Goal: Information Seeking & Learning: Find specific fact

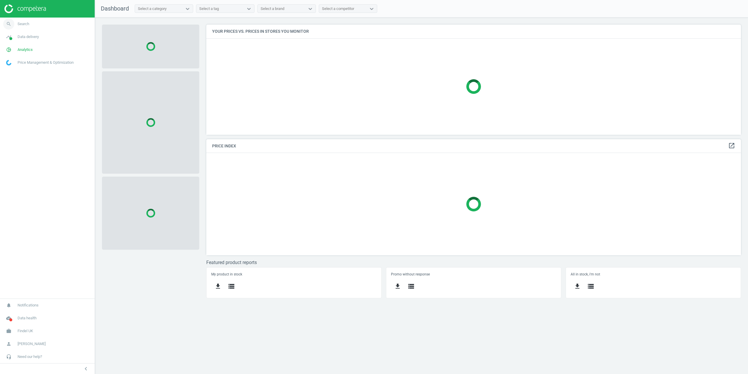
scroll to position [119, 544]
click at [22, 30] on link "search Search" at bounding box center [47, 24] width 95 height 13
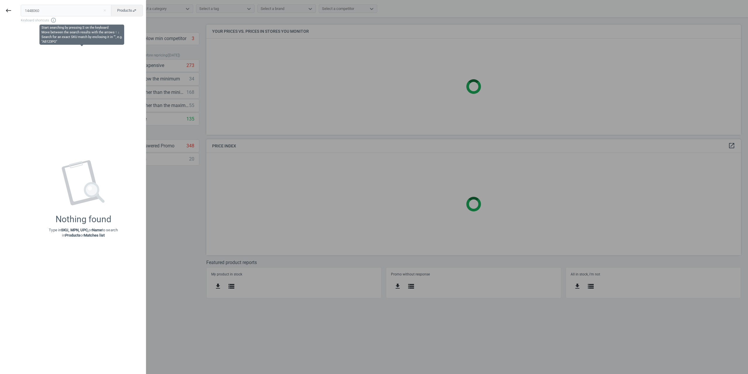
type input "1448060"
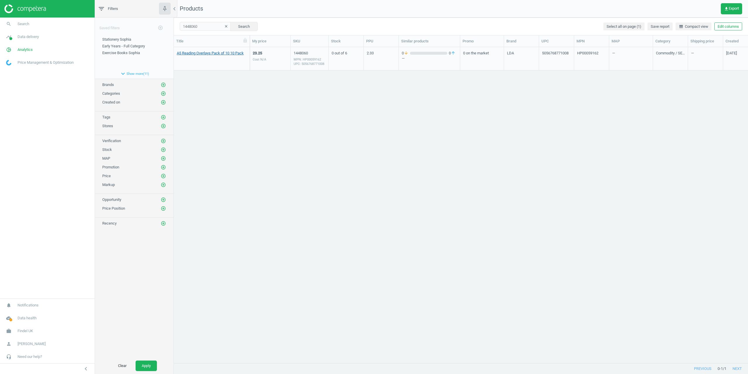
click at [208, 56] on link "A5 Reading Overlays Pack of 10 10 Pack" at bounding box center [210, 53] width 67 height 5
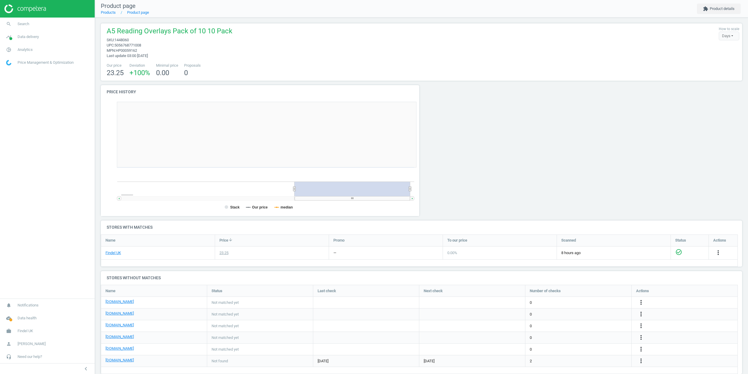
scroll to position [126, 325]
click at [712, 4] on button "extension Product details" at bounding box center [719, 9] width 44 height 11
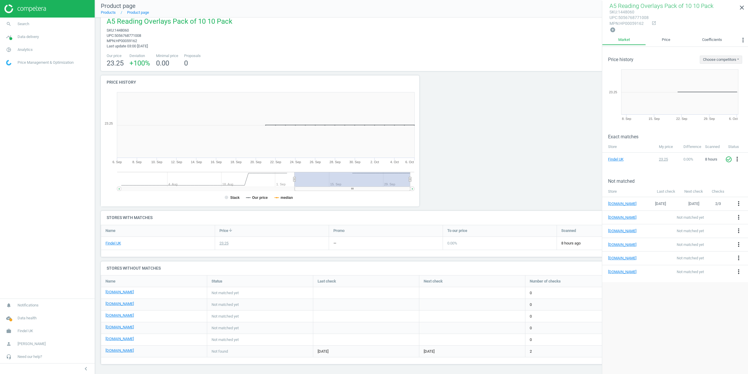
scroll to position [10, 0]
drag, startPoint x: 133, startPoint y: 31, endPoint x: 116, endPoint y: 31, distance: 16.4
click at [116, 31] on span "sku : 1448060" at bounding box center [170, 29] width 126 height 5
copy span "1448060"
click at [233, 36] on div "A5 Reading Overlays Pack of 10 10 Pack sku : 1448060 upc : 5056768771008 mpn : …" at bounding box center [422, 32] width 636 height 32
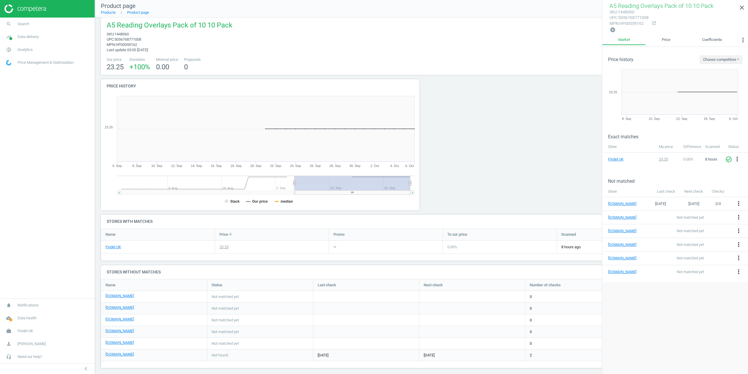
scroll to position [0, 0]
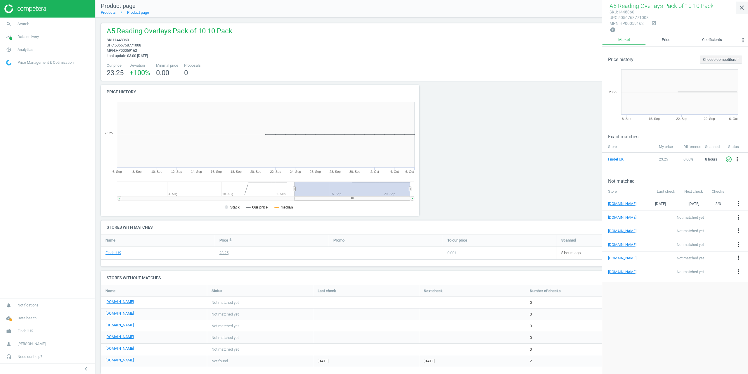
click at [741, 9] on icon "close" at bounding box center [741, 7] width 7 height 7
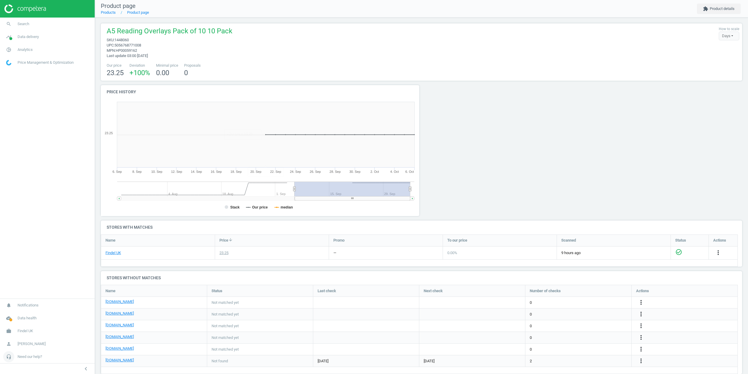
click at [30, 357] on span "Need our help?" at bounding box center [30, 356] width 25 height 5
click at [23, 39] on span "Data delivery" at bounding box center [28, 36] width 21 height 5
click at [14, 66] on span "Matches" at bounding box center [12, 67] width 13 height 5
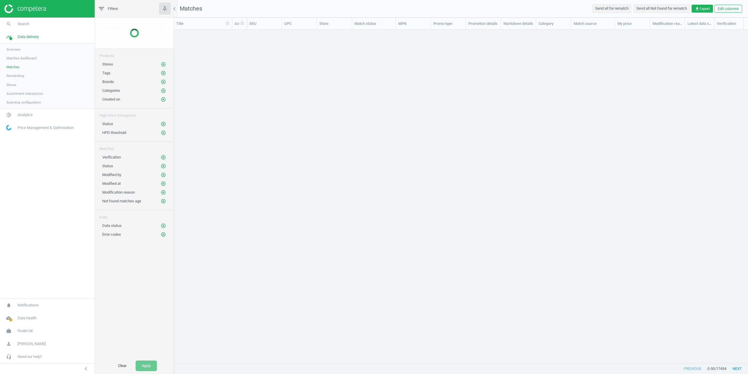
scroll to position [324, 570]
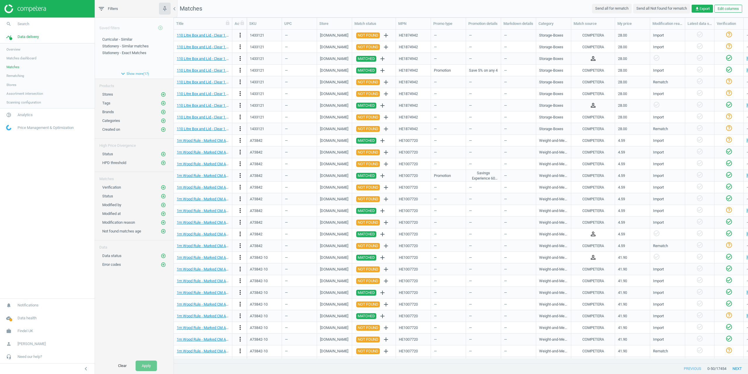
click at [164, 157] on div "HPD threshold add_circle_outline" at bounding box center [134, 161] width 79 height 9
click at [165, 197] on button "add_circle_outline" at bounding box center [163, 196] width 6 height 6
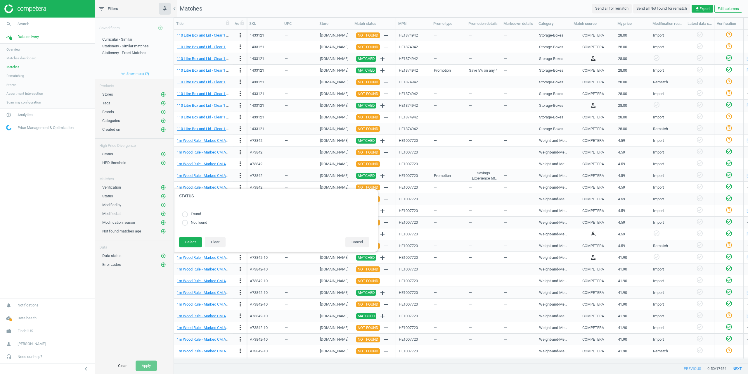
click at [185, 214] on input "radio" at bounding box center [185, 214] width 6 height 6
radio input "true"
drag, startPoint x: 186, startPoint y: 210, endPoint x: 186, endPoint y: 214, distance: 3.8
click at [186, 211] on div "Found Not found" at bounding box center [275, 220] width 193 height 22
click at [186, 214] on input "radio" at bounding box center [185, 214] width 6 height 6
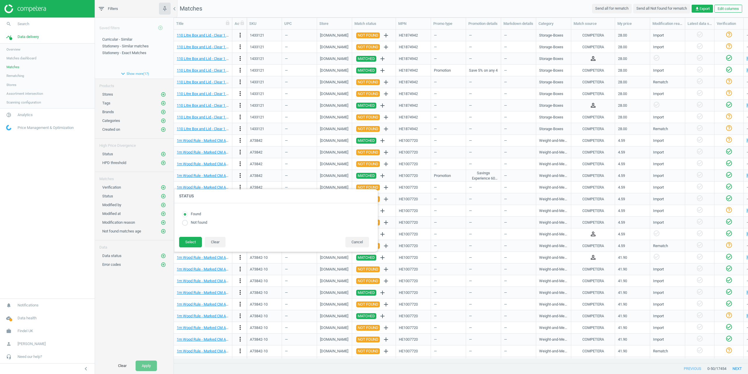
click at [135, 290] on div "Saved filters add_circle_outline Curricular - Similar edit delete Stationery - …" at bounding box center [134, 188] width 79 height 340
click at [352, 239] on button "Cancel" at bounding box center [357, 242] width 24 height 11
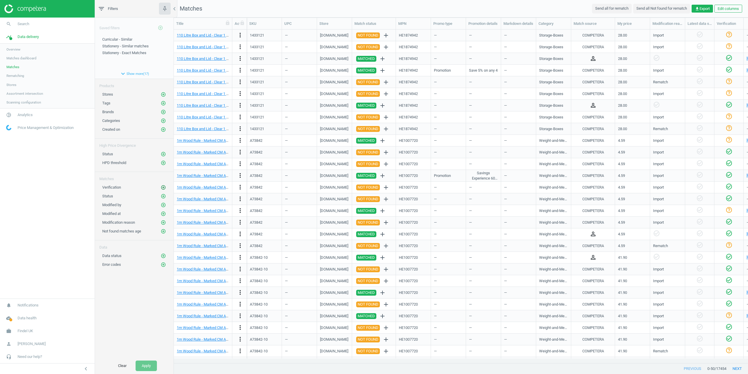
click at [163, 186] on icon "add_circle_outline" at bounding box center [163, 187] width 5 height 5
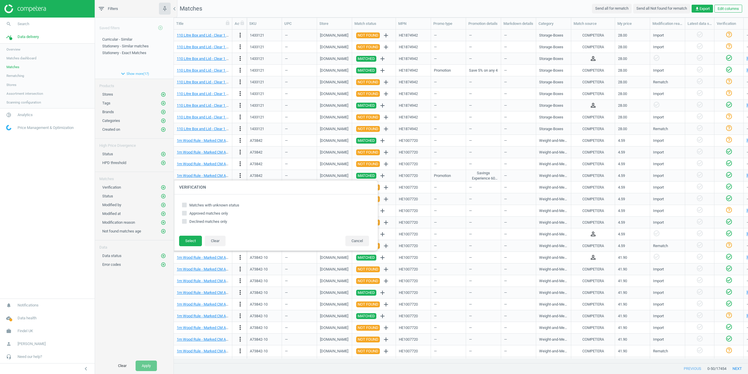
click at [185, 214] on input "Approved matches only" at bounding box center [185, 213] width 4 height 4
checkbox input "true"
click at [191, 244] on button "Select" at bounding box center [190, 241] width 23 height 11
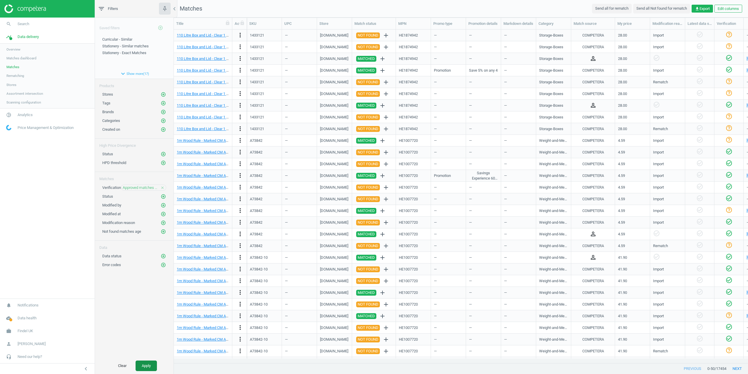
click at [143, 366] on button "Apply" at bounding box center [146, 365] width 21 height 11
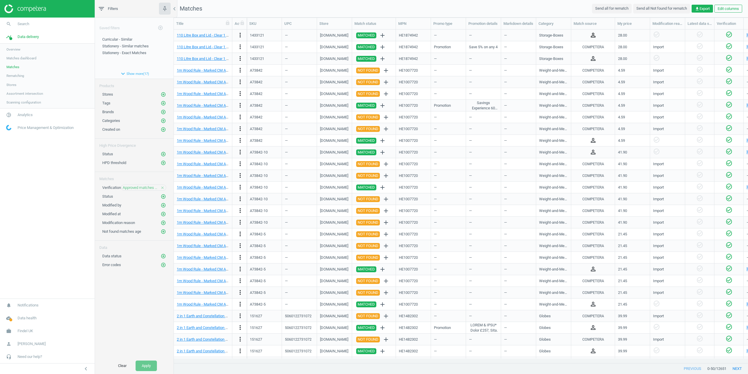
click at [592, 35] on icon "person_outline" at bounding box center [593, 35] width 7 height 7
click at [588, 31] on div "person_outline" at bounding box center [593, 35] width 38 height 10
click at [592, 47] on div "COMPETERA" at bounding box center [593, 46] width 22 height 5
click at [594, 58] on icon "person_outline" at bounding box center [593, 58] width 7 height 7
click at [590, 51] on div "COMPETERA" at bounding box center [593, 47] width 38 height 10
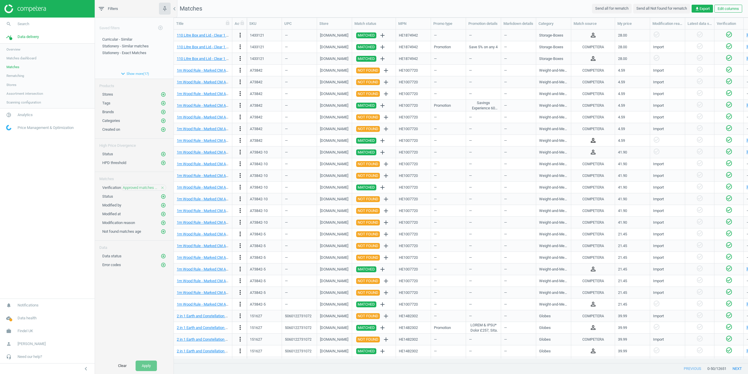
click at [594, 140] on icon "person_outline" at bounding box center [593, 140] width 7 height 7
click at [598, 123] on div "COMPETERA" at bounding box center [593, 129] width 44 height 12
click at [592, 267] on icon "person_outline" at bounding box center [593, 268] width 7 height 7
click at [598, 226] on div "COMPETERA" at bounding box center [593, 222] width 38 height 10
click at [593, 270] on icon "person_outline" at bounding box center [593, 268] width 7 height 7
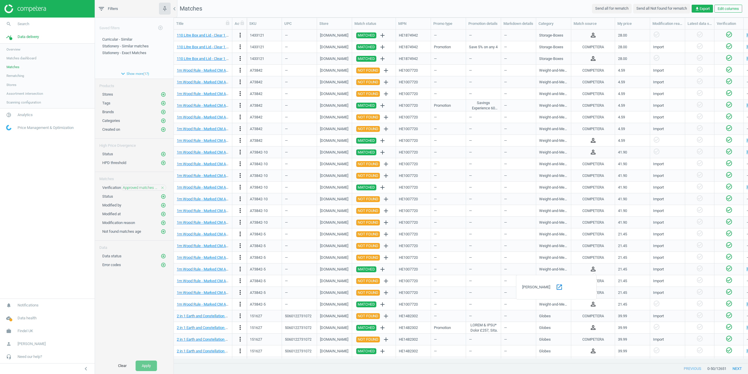
click at [558, 242] on div "Weight-and-Measurement" at bounding box center [553, 245] width 29 height 10
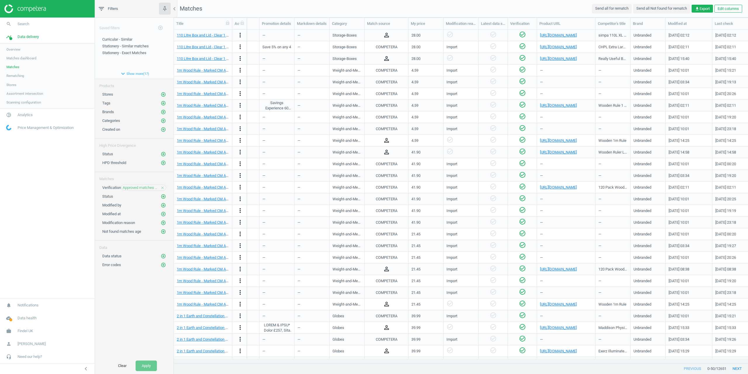
scroll to position [0, 207]
click at [387, 270] on icon "person_outline" at bounding box center [386, 268] width 7 height 7
click at [405, 269] on div "person_outline" at bounding box center [387, 269] width 44 height 12
click at [388, 348] on icon "person_outline" at bounding box center [386, 350] width 7 height 7
click at [385, 328] on icon "person_outline" at bounding box center [386, 327] width 7 height 7
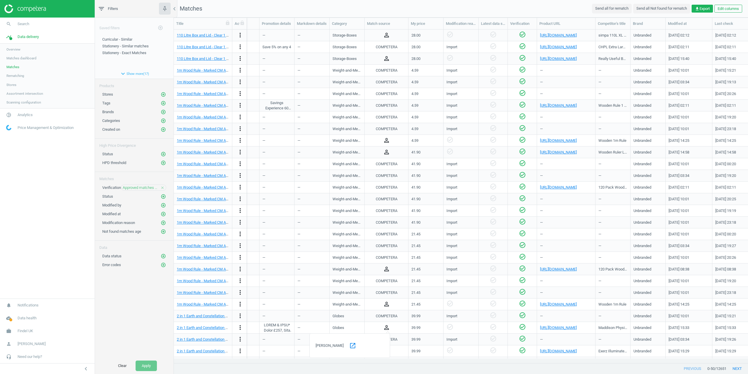
click at [406, 326] on div "person_outline" at bounding box center [387, 328] width 44 height 12
click at [387, 305] on icon "person_outline" at bounding box center [386, 303] width 7 height 7
click at [403, 298] on div "COMPETERA" at bounding box center [387, 293] width 44 height 12
click at [387, 271] on icon "person_outline" at bounding box center [386, 268] width 7 height 7
click at [399, 270] on div "person_outline" at bounding box center [387, 269] width 38 height 10
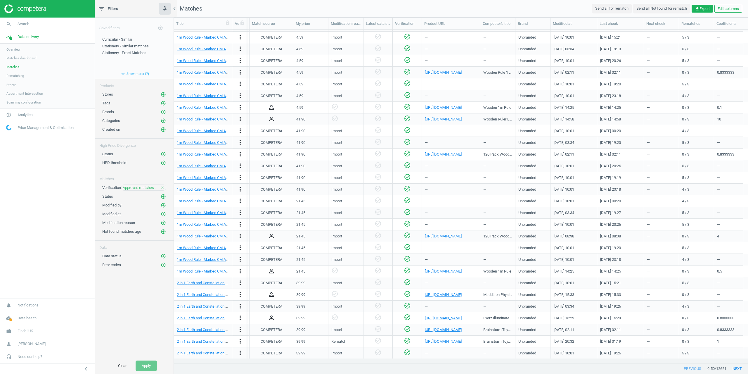
scroll to position [234, 0]
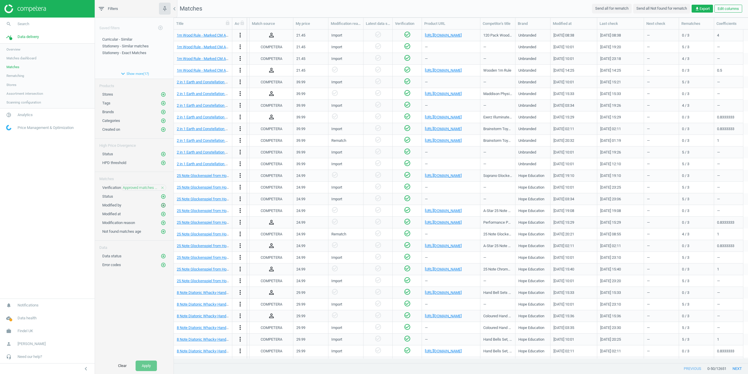
click at [162, 205] on icon "add_circle_outline" at bounding box center [163, 204] width 5 height 5
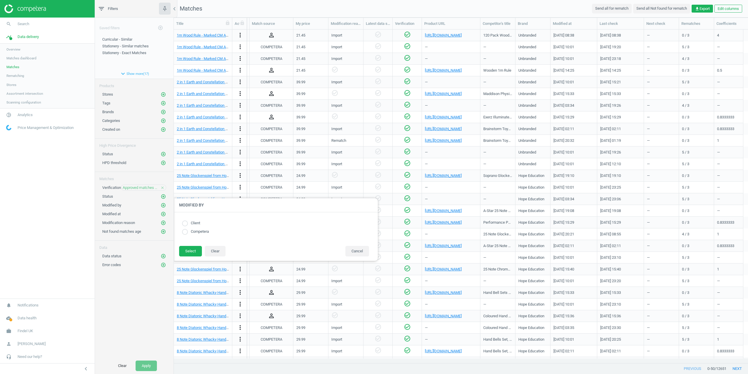
click at [182, 224] on input "radio" at bounding box center [185, 223] width 6 height 6
radio input "true"
click at [186, 251] on button "Select" at bounding box center [190, 251] width 23 height 11
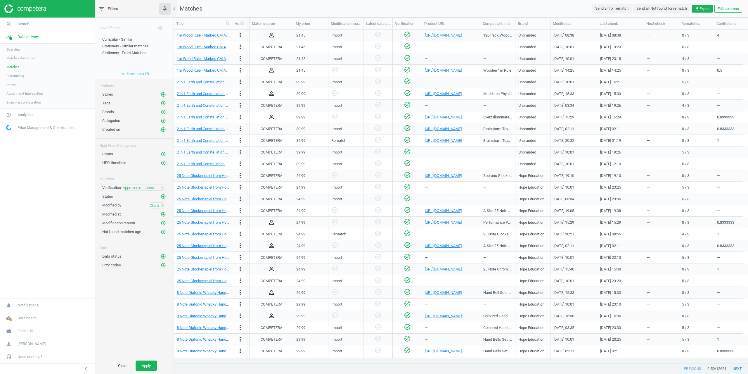
click at [269, 220] on icon "person_outline" at bounding box center [271, 222] width 7 height 7
click at [258, 210] on div "COMPETERA" at bounding box center [271, 210] width 38 height 10
click at [271, 270] on icon "person_outline" at bounding box center [271, 268] width 7 height 7
click at [282, 259] on div "COMPETERA" at bounding box center [271, 257] width 38 height 10
click at [148, 367] on button "Apply" at bounding box center [146, 365] width 21 height 11
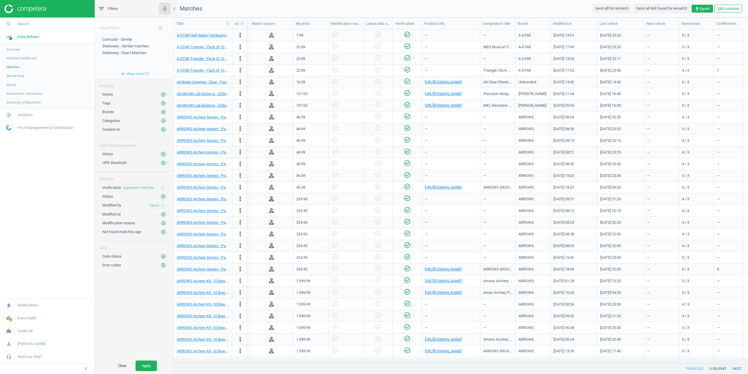
click at [268, 195] on icon "person_outline" at bounding box center [271, 198] width 7 height 7
click at [290, 191] on div "person_outline" at bounding box center [272, 187] width 44 height 12
click at [270, 228] on div "person_outline" at bounding box center [272, 223] width 44 height 12
click at [270, 223] on icon "person_outline" at bounding box center [271, 222] width 7 height 7
click at [271, 237] on div "[PERSON_NAME] open_in_new" at bounding box center [234, 240] width 81 height 25
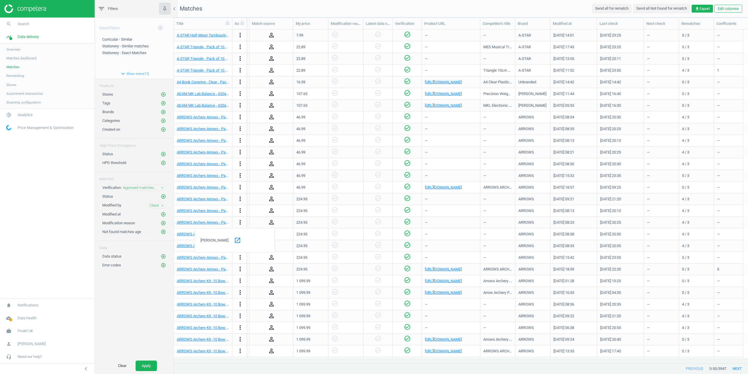
click at [273, 233] on div "[PERSON_NAME] open_in_new" at bounding box center [234, 240] width 81 height 25
click at [287, 234] on div "person_outline" at bounding box center [271, 234] width 38 height 10
click at [270, 279] on icon "person_outline" at bounding box center [271, 280] width 7 height 7
click at [289, 277] on div "person_outline" at bounding box center [271, 281] width 38 height 10
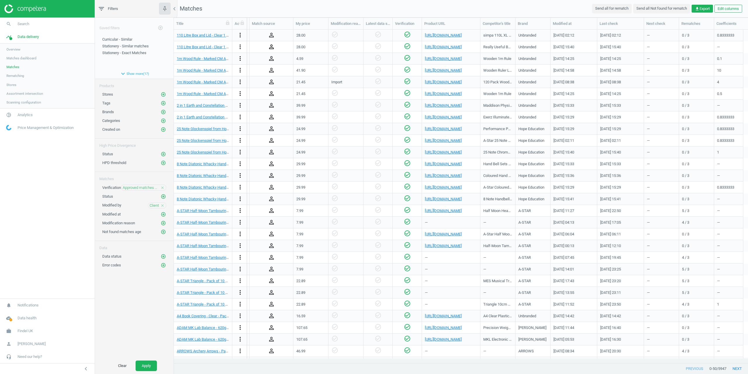
click at [270, 49] on icon "person_outline" at bounding box center [271, 46] width 7 height 7
click at [272, 35] on icon "person_outline" at bounding box center [271, 35] width 7 height 7
click at [274, 69] on icon "person_outline" at bounding box center [271, 70] width 7 height 7
click at [272, 84] on div "[PERSON_NAME] open_in_new" at bounding box center [234, 88] width 81 height 25
click at [279, 79] on div "person_outline" at bounding box center [271, 82] width 38 height 10
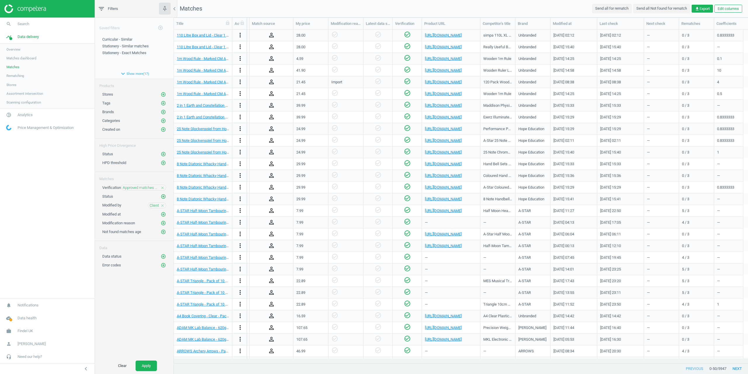
click at [272, 87] on div "person_outline" at bounding box center [272, 82] width 44 height 12
click at [272, 84] on icon "person_outline" at bounding box center [271, 81] width 7 height 7
click at [286, 105] on div "person_outline" at bounding box center [271, 105] width 38 height 10
click at [271, 89] on div "person_outline" at bounding box center [271, 94] width 38 height 10
click at [271, 85] on button "person_outline" at bounding box center [271, 82] width 7 height 8
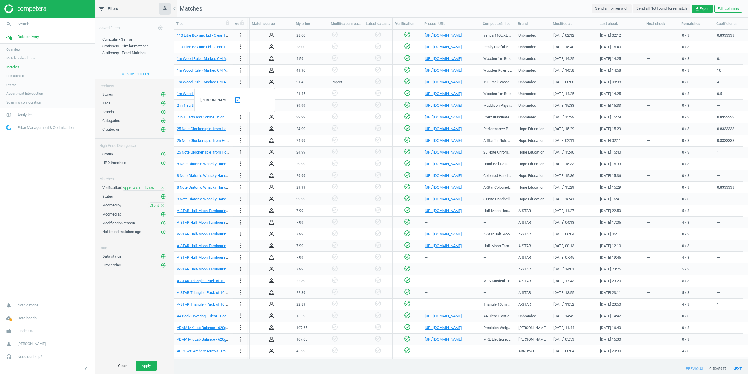
click at [280, 86] on div "person_outline" at bounding box center [271, 82] width 38 height 10
click at [273, 97] on button "person_outline" at bounding box center [271, 94] width 7 height 8
click at [288, 85] on div "person_outline" at bounding box center [271, 82] width 38 height 10
click at [276, 102] on div "person_outline" at bounding box center [271, 105] width 38 height 10
click at [274, 105] on icon "person_outline" at bounding box center [271, 105] width 7 height 7
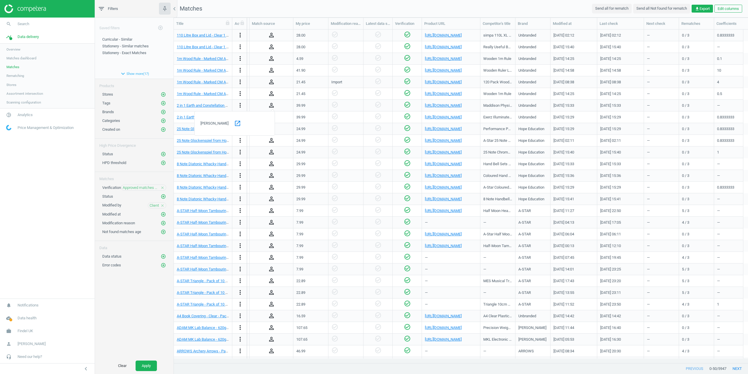
drag, startPoint x: 286, startPoint y: 92, endPoint x: 276, endPoint y: 84, distance: 12.7
click at [285, 91] on div "person_outline" at bounding box center [271, 94] width 38 height 10
click at [273, 82] on icon "person_outline" at bounding box center [271, 81] width 7 height 7
click at [337, 84] on div "Import" at bounding box center [336, 81] width 11 height 5
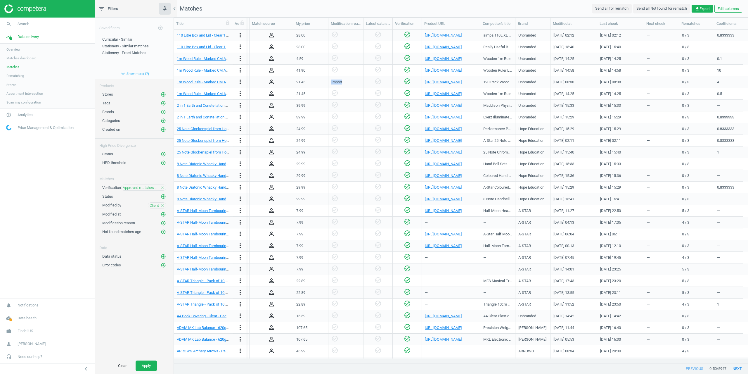
click at [337, 84] on div "Import" at bounding box center [336, 81] width 11 height 5
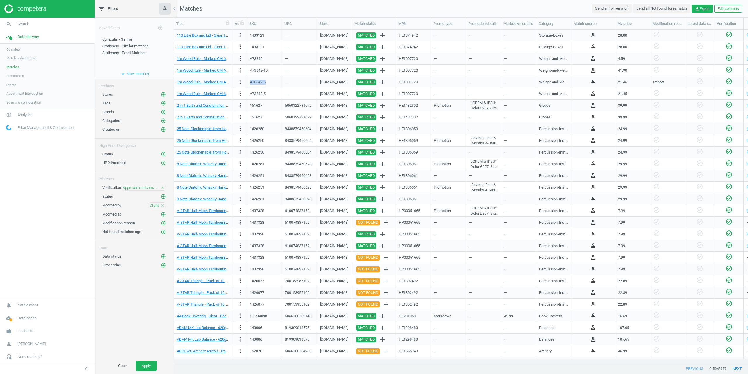
drag, startPoint x: 266, startPoint y: 82, endPoint x: 249, endPoint y: 84, distance: 17.7
click at [249, 84] on div "A73842-5" at bounding box center [264, 82] width 35 height 12
copy div "A73842-5"
click at [24, 25] on span "Search" at bounding box center [24, 23] width 12 height 5
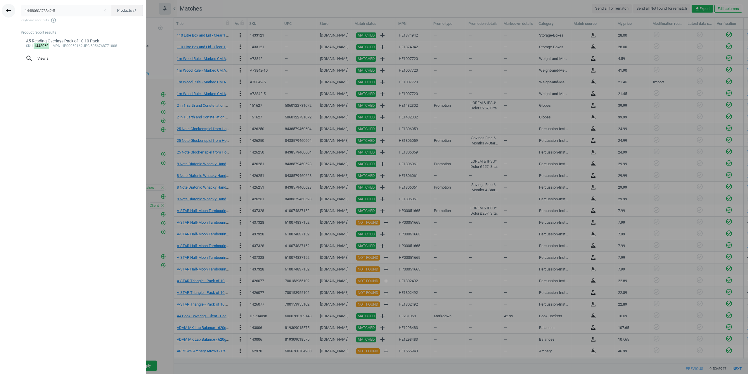
drag, startPoint x: 56, startPoint y: 11, endPoint x: 4, endPoint y: 10, distance: 52.3
click at [7, 11] on div "keyboard_backspace 1448060A73842-5 close Products swap_horiz Keyboard shortcuts…" at bounding box center [73, 188] width 146 height 374
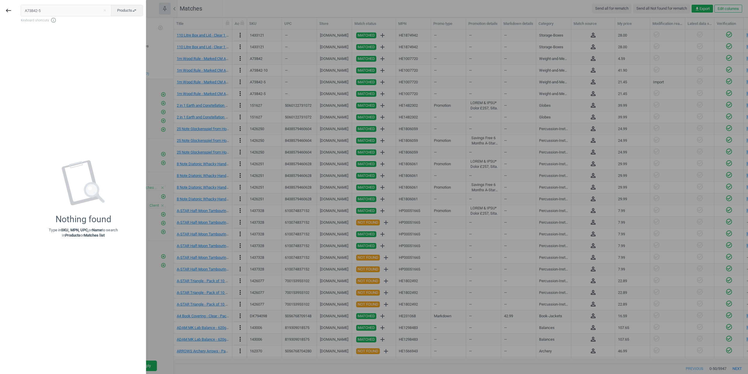
type input "A73842-5"
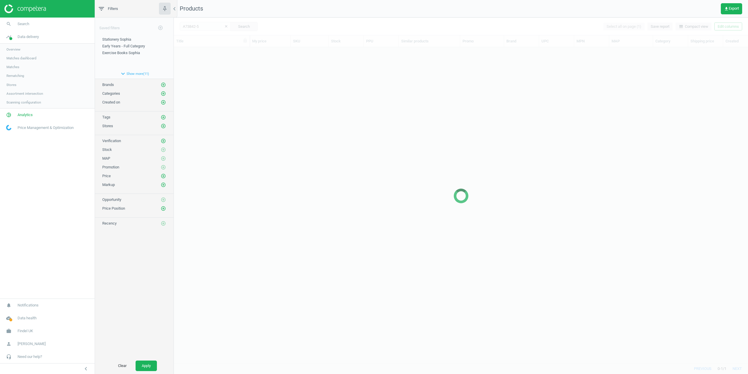
scroll to position [307, 570]
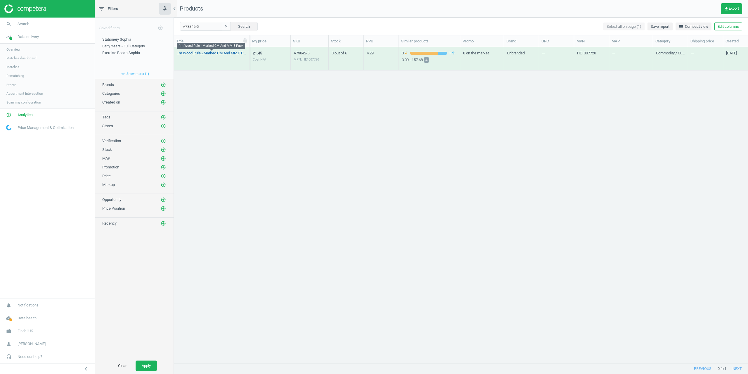
click at [204, 54] on link "1m Wood Rule - Marked CM And MM 5 Pack" at bounding box center [212, 53] width 70 height 5
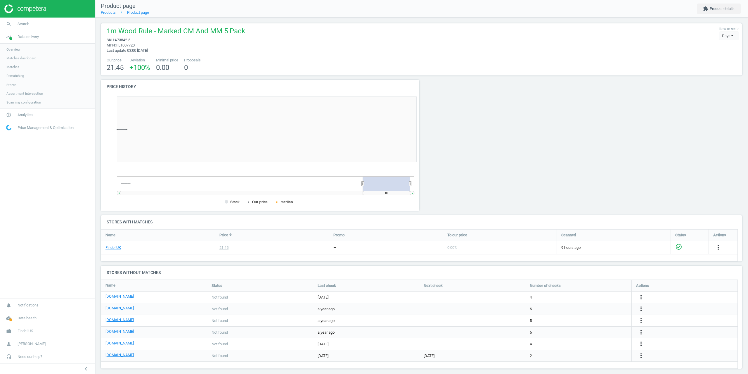
scroll to position [126, 325]
click at [712, 11] on button "extension Product details" at bounding box center [719, 9] width 44 height 11
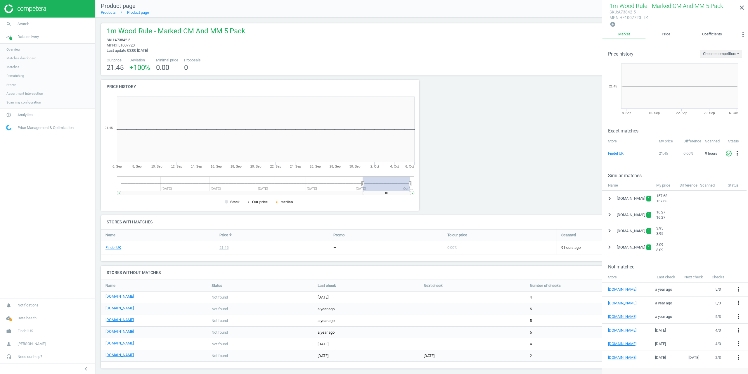
click at [612, 200] on icon "chevron_right" at bounding box center [609, 198] width 7 height 7
click at [612, 200] on icon "expand_more" at bounding box center [609, 198] width 7 height 7
click at [610, 211] on icon "chevron_right" at bounding box center [609, 214] width 7 height 7
click at [610, 211] on icon "expand_more" at bounding box center [609, 214] width 7 height 7
drag, startPoint x: 738, startPoint y: 7, endPoint x: 730, endPoint y: 9, distance: 8.3
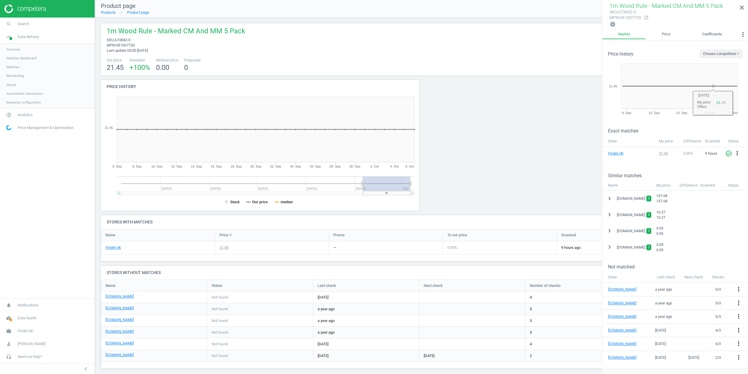
click at [739, 8] on link "close" at bounding box center [742, 7] width 12 height 13
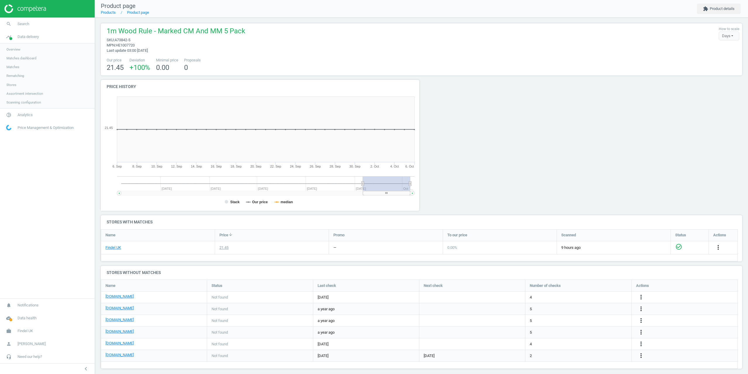
drag, startPoint x: 41, startPoint y: 73, endPoint x: 51, endPoint y: 78, distance: 11.4
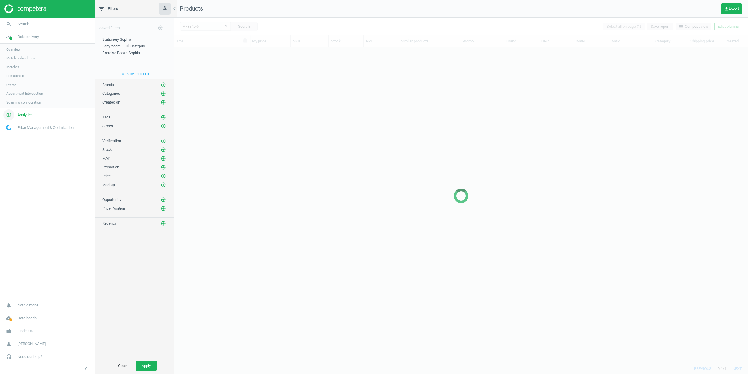
scroll to position [307, 570]
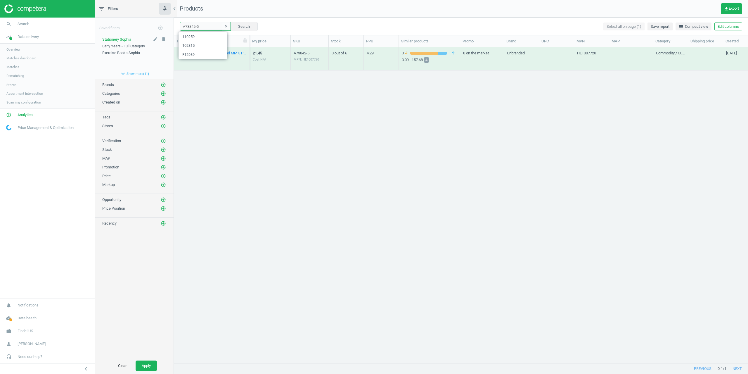
drag, startPoint x: 209, startPoint y: 27, endPoint x: 156, endPoint y: 38, distance: 54.4
click at [179, 27] on div "A73842-5 clear Search Select all on page (1) Save report line_weight Compact vi…" at bounding box center [461, 27] width 574 height 18
click at [19, 69] on link "Matches" at bounding box center [47, 67] width 95 height 9
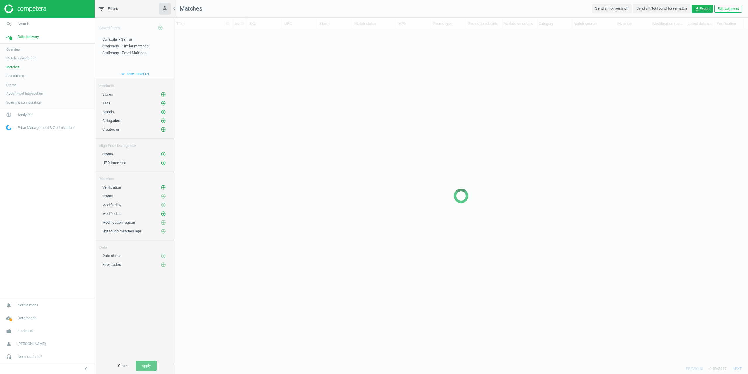
scroll to position [324, 570]
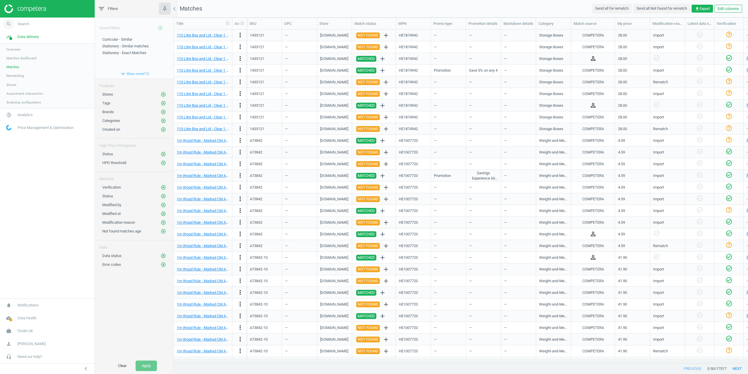
click at [19, 30] on link "search Search" at bounding box center [47, 24] width 95 height 13
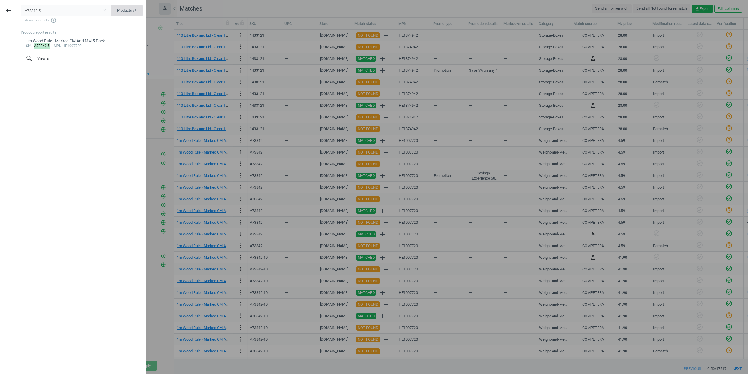
click at [124, 12] on span "Products swap_horiz" at bounding box center [127, 10] width 20 height 5
drag, startPoint x: 73, startPoint y: 12, endPoint x: 14, endPoint y: 14, distance: 59.4
click at [15, 14] on div "keyboard_backspace A73842-5 close Matches swap_horiz Keyboard shortcuts info_ou…" at bounding box center [73, 188] width 146 height 374
paste input "1442377"
type input "1442377"
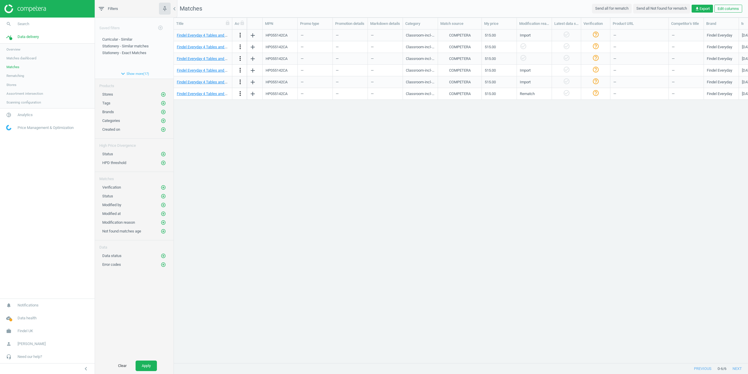
scroll to position [0, 133]
drag, startPoint x: 470, startPoint y: 358, endPoint x: 506, endPoint y: 357, distance: 35.7
click at [506, 357] on div "Findel Everyday 4 Tables and 8 Chairs Pack - 3-4 Years - Blue 1 Each more_vert …" at bounding box center [461, 194] width 574 height 329
click at [489, 313] on div "Findel Everyday 4 Tables and 8 Chairs Pack - 3-4 Years - Blue 1 Each more_vert …" at bounding box center [461, 194] width 574 height 329
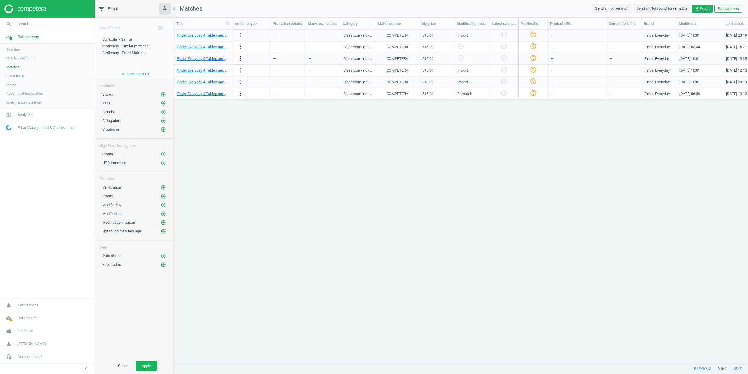
scroll to position [0, 322]
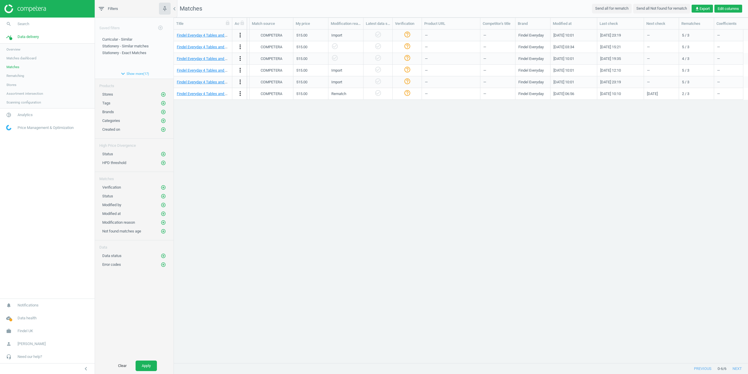
drag, startPoint x: 740, startPoint y: 15, endPoint x: 738, endPoint y: 12, distance: 3.6
click at [740, 14] on nav "Matches Send all for rematch Send all Not found for rematch get_app Export Edit…" at bounding box center [461, 9] width 574 height 18
click at [738, 12] on button "Edit columns" at bounding box center [728, 9] width 28 height 8
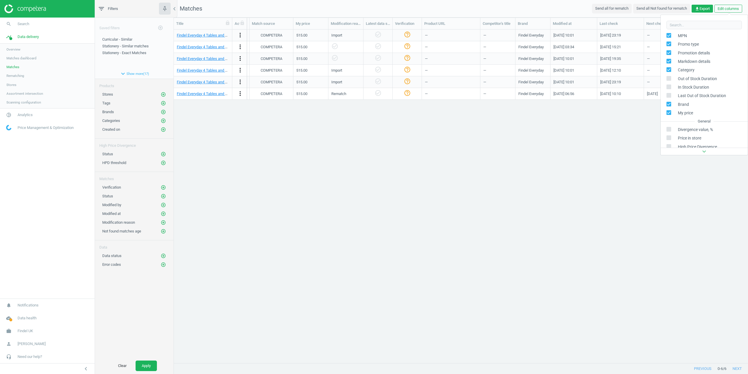
scroll to position [135, 0]
click at [681, 140] on div "Optional" at bounding box center [679, 140] width 14 height 5
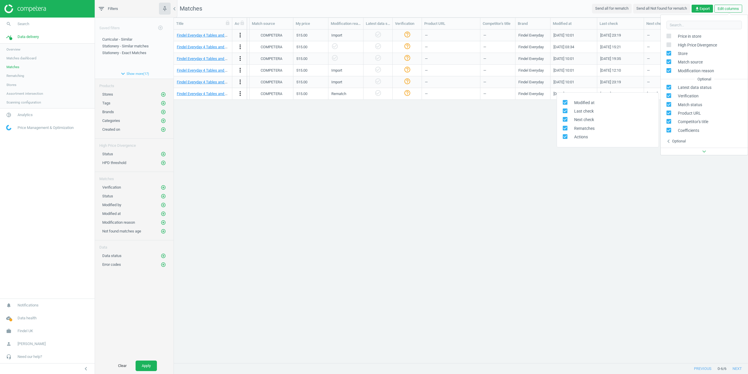
click at [620, 205] on div "Findel Everyday 4 Tables and 8 Chairs Pack - 3-4 Years - Blue 1 Each more_vert …" at bounding box center [461, 194] width 574 height 329
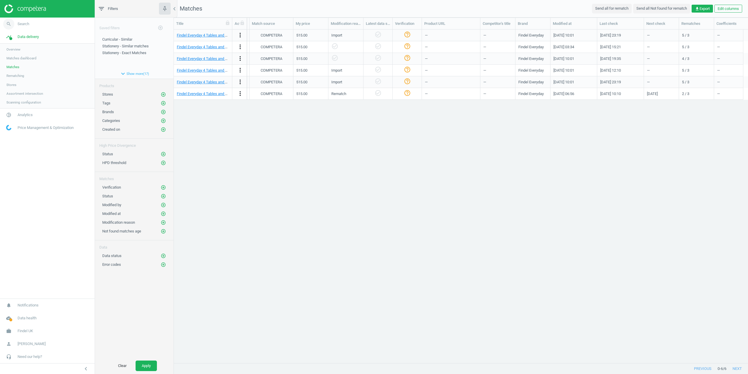
click at [19, 23] on span "Search" at bounding box center [24, 23] width 12 height 5
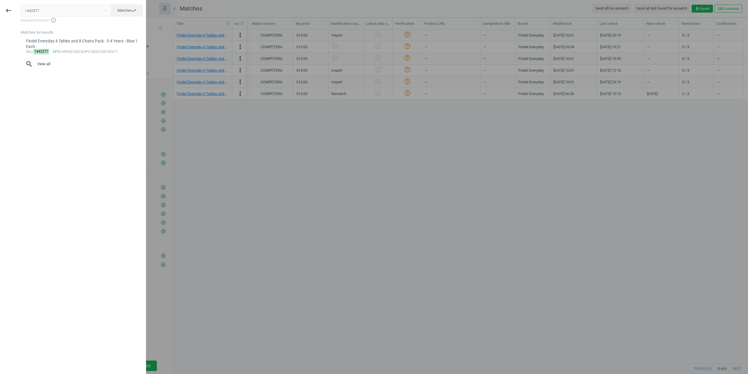
drag, startPoint x: 43, startPoint y: 11, endPoint x: 0, endPoint y: 8, distance: 43.4
click at [1, 11] on div "keyboard_backspace 1442377 close Matches swap_horiz Keyboard shortcuts info_out…" at bounding box center [73, 188] width 146 height 374
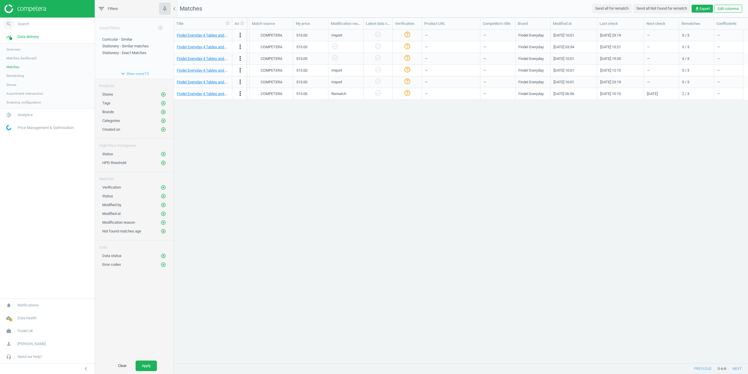
click at [21, 24] on span "Search" at bounding box center [24, 23] width 12 height 5
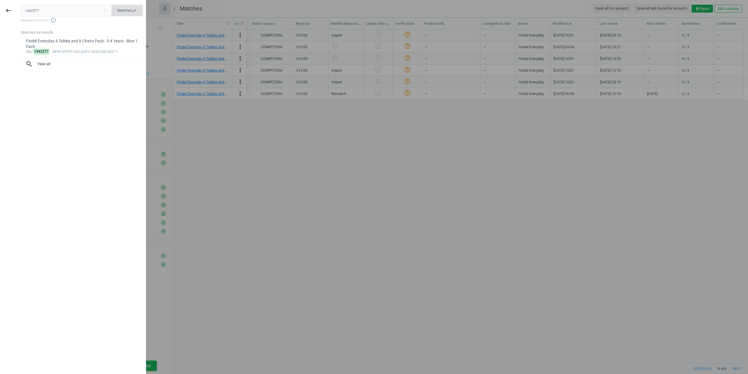
click at [117, 7] on button "Matches swap_horiz" at bounding box center [127, 11] width 32 height 12
click at [75, 10] on input "1442377" at bounding box center [66, 11] width 91 height 12
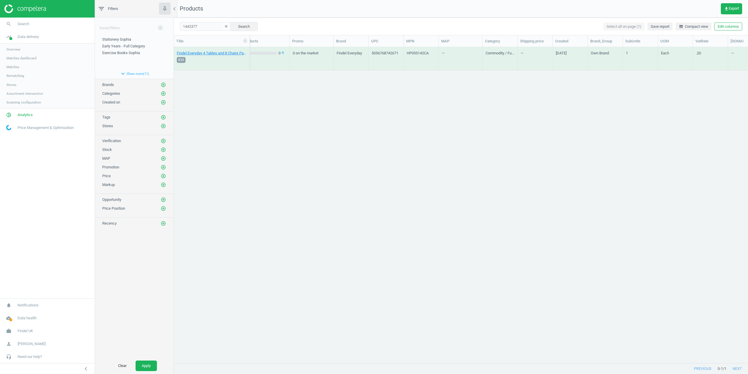
scroll to position [0, 191]
click at [210, 51] on link "Findel Everyday 4 Tables and 8 Chairs Pack - 3-4 Years - Blue 1 Each" at bounding box center [212, 53] width 70 height 5
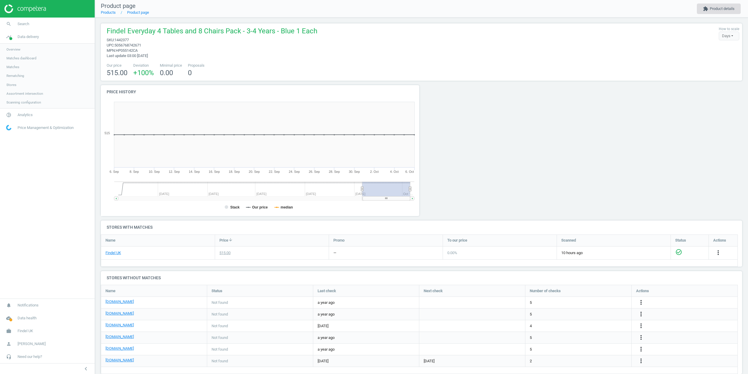
click at [721, 13] on button "extension Product details" at bounding box center [719, 9] width 44 height 11
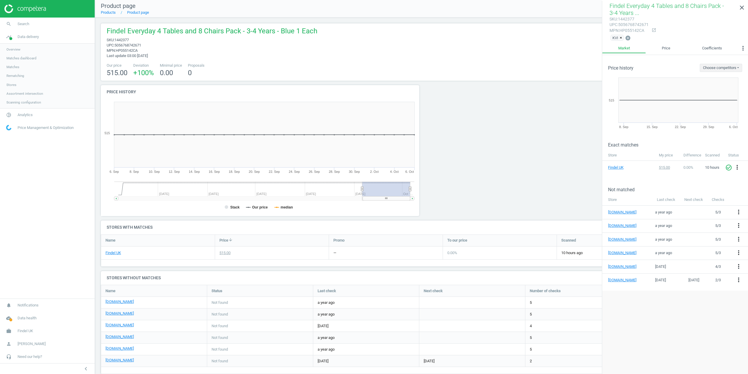
click at [500, 65] on div "Our price 515.00 Deviation +100 % Minimal price 0.00 Proposals 0" at bounding box center [422, 70] width 636 height 15
drag, startPoint x: 361, startPoint y: 51, endPoint x: 337, endPoint y: 49, distance: 23.7
click at [361, 51] on div "Findel Everyday 4 Tables and 8 Chairs Pack - 3-4 Years - Blue 1 Each sku : 1442…" at bounding box center [422, 42] width 636 height 32
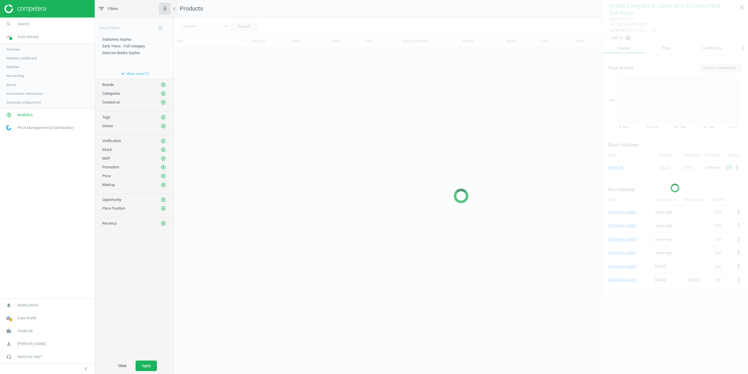
scroll to position [307, 570]
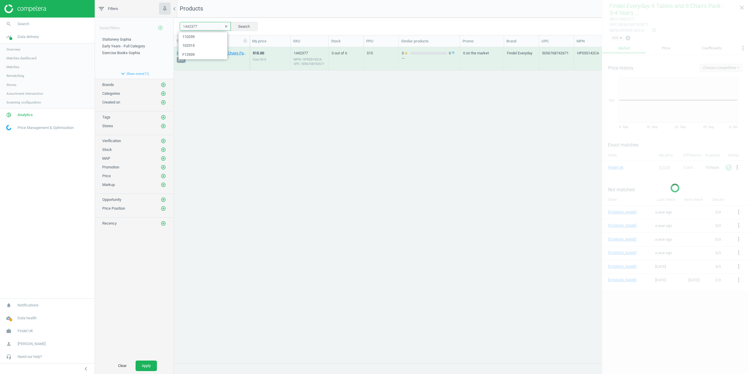
drag, startPoint x: 206, startPoint y: 26, endPoint x: 159, endPoint y: 26, distance: 47.6
click at [162, 26] on div "filter_list Filters chevron_left Saved filters add_circle_outline Stationery [P…" at bounding box center [421, 187] width 653 height 374
paste input "8060"
type input "1448060"
click at [248, 23] on button "Search" at bounding box center [243, 26] width 27 height 9
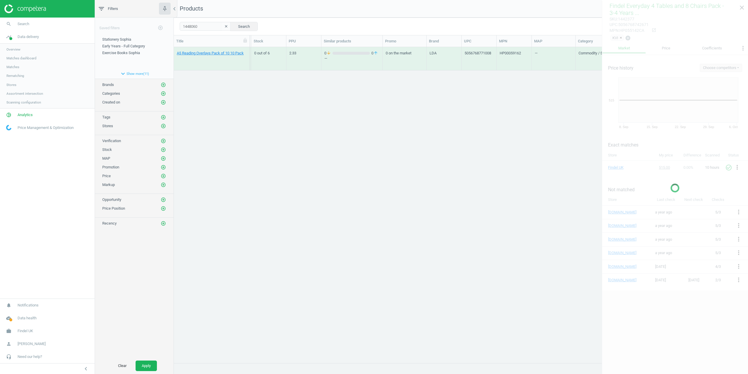
scroll to position [0, 191]
click at [195, 51] on link "A5 Reading Overlays Pack of 10 10 Pack" at bounding box center [210, 53] width 67 height 5
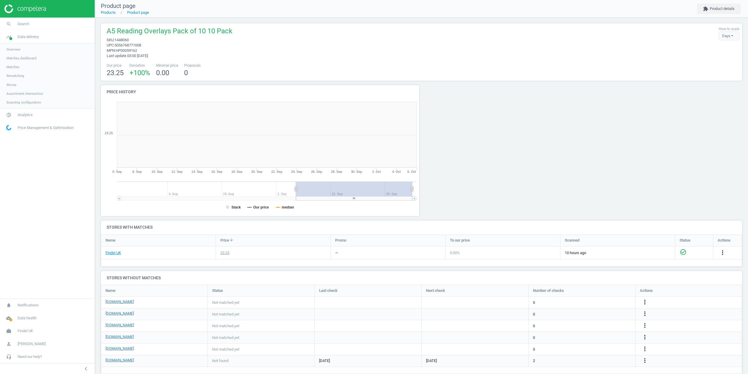
scroll to position [98, 646]
click at [719, 10] on button "extension Product details" at bounding box center [719, 9] width 44 height 11
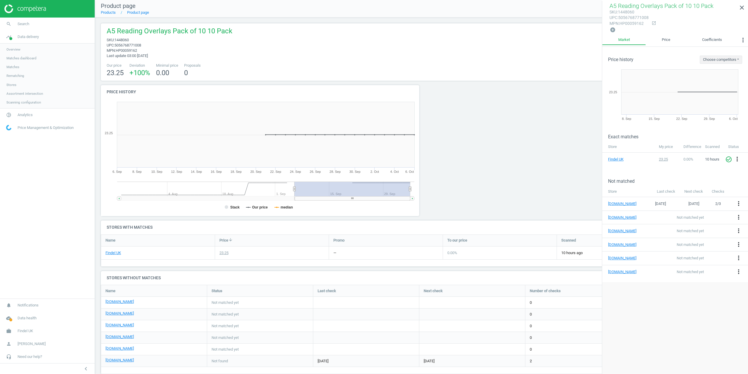
click at [502, 143] on div at bounding box center [503, 152] width 162 height 135
drag, startPoint x: 574, startPoint y: 44, endPoint x: 683, endPoint y: 15, distance: 113.8
click at [575, 44] on div "A5 Reading Overlays Pack of 10 10 Pack sku : 1448060 upc : 5056768771008 mpn : …" at bounding box center [422, 42] width 636 height 32
click at [748, 10] on link "close" at bounding box center [742, 7] width 12 height 13
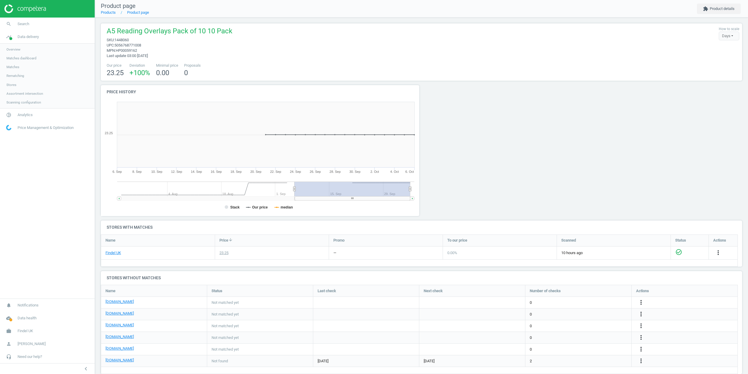
drag, startPoint x: 531, startPoint y: 144, endPoint x: 525, endPoint y: 142, distance: 6.0
click at [528, 144] on div at bounding box center [503, 152] width 162 height 135
drag, startPoint x: 523, startPoint y: 137, endPoint x: 514, endPoint y: 129, distance: 11.6
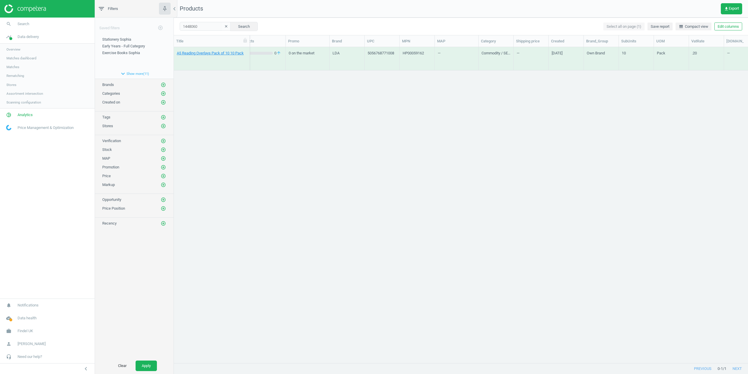
scroll to position [0, 191]
click at [208, 54] on link "A5 Reading Overlays Pack of 10 10 Pack" at bounding box center [210, 53] width 67 height 5
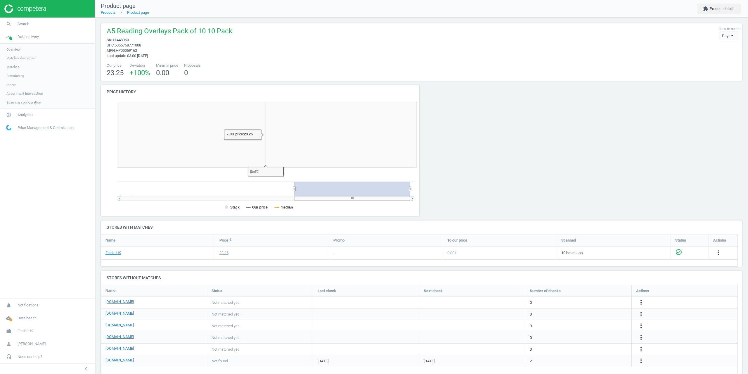
scroll to position [126, 325]
